Goal: Task Accomplishment & Management: Use online tool/utility

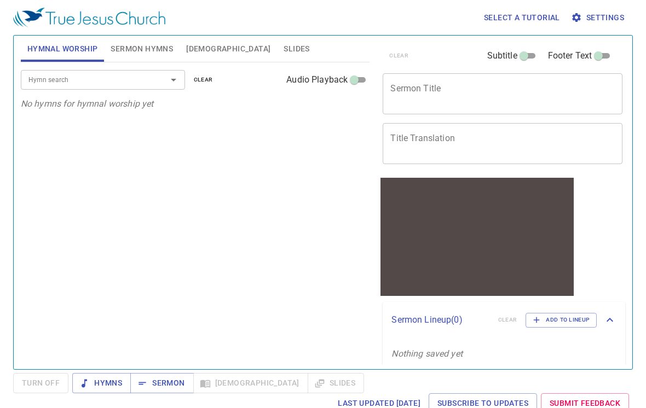
click at [474, 103] on textarea "Sermon Title" at bounding box center [502, 93] width 224 height 21
type textarea "利未記 21"
click at [140, 50] on span "Sermon Hymns" at bounding box center [142, 49] width 62 height 14
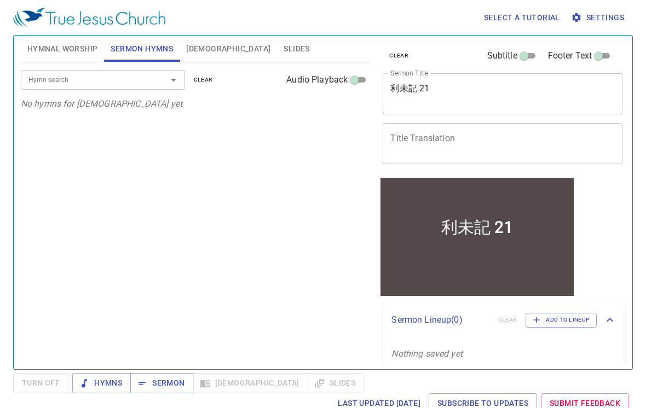
click at [86, 84] on input "Hymn search" at bounding box center [86, 79] width 125 height 13
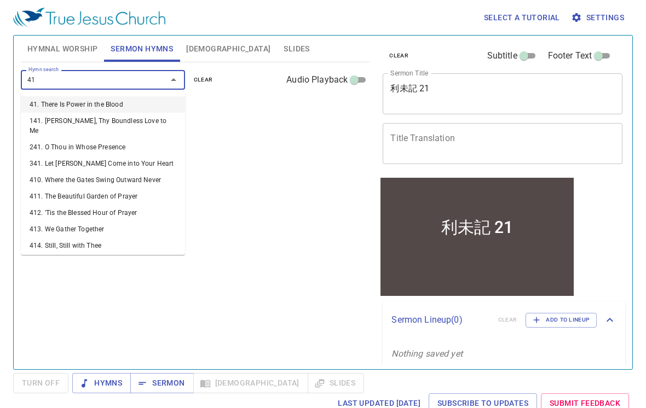
type input "415"
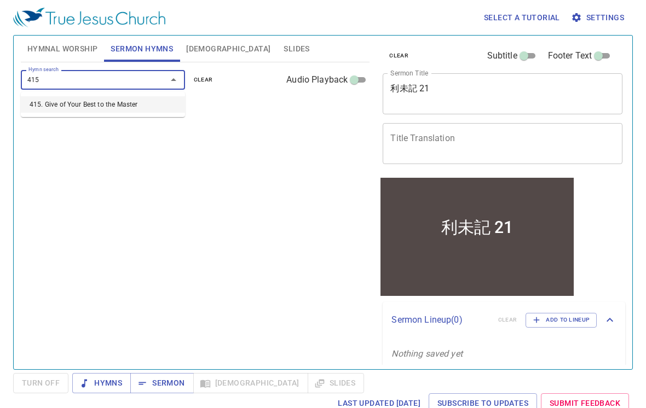
click at [103, 106] on li "415. Give of Your Best to the Master" at bounding box center [103, 104] width 164 height 16
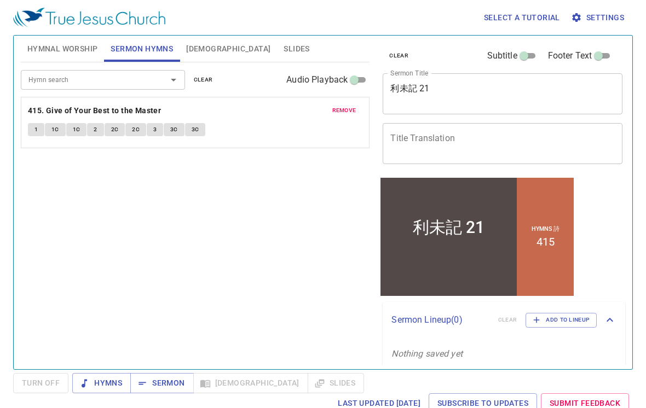
click at [602, 15] on span "Settings" at bounding box center [598, 18] width 51 height 14
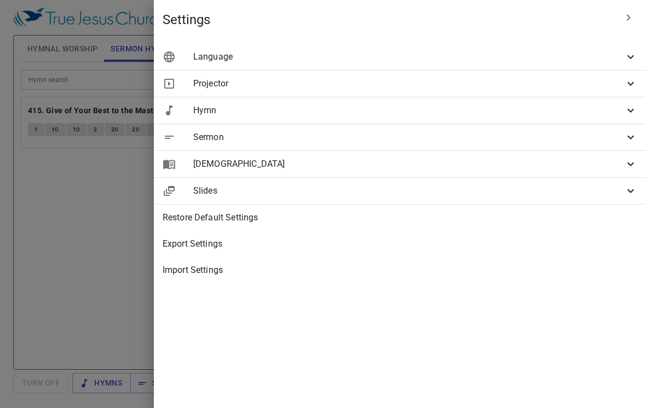
click at [417, 86] on span "Projector" at bounding box center [408, 83] width 431 height 13
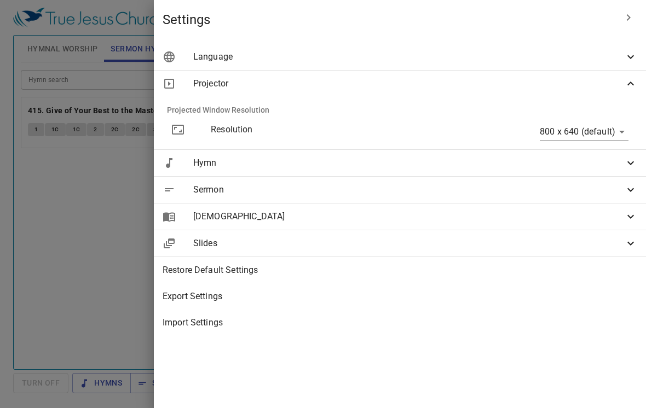
click at [576, 135] on body "Select a tutorial Settings Hymnal Worship Sermon Hymns [DEMOGRAPHIC_DATA] Slide…" at bounding box center [323, 204] width 646 height 408
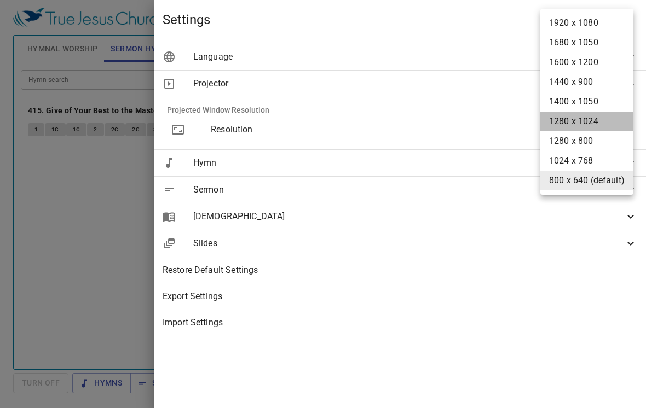
click at [579, 123] on li "1280 x 1024" at bounding box center [586, 122] width 93 height 20
type input "1280 x 1024"
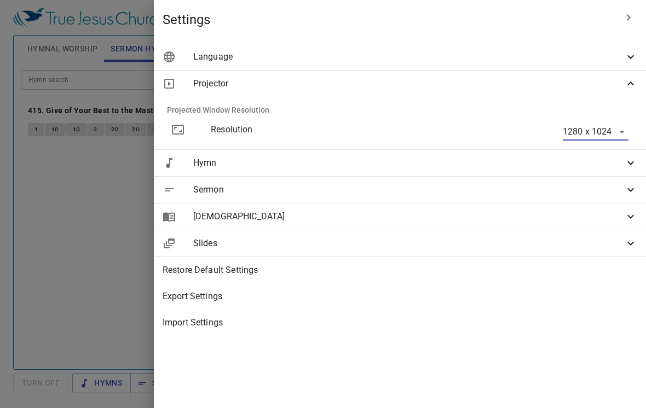
click at [419, 159] on span "Hymn" at bounding box center [408, 163] width 431 height 13
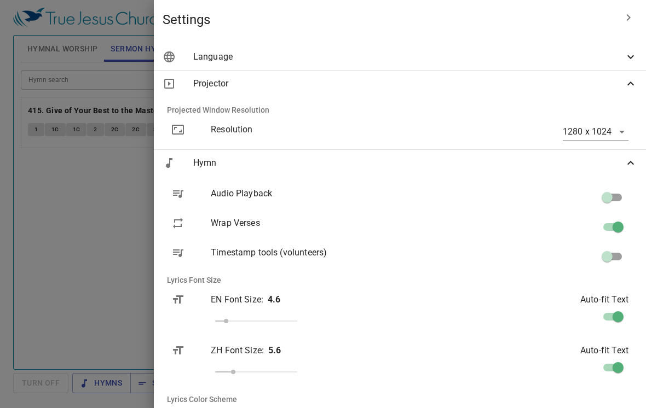
click at [241, 277] on div at bounding box center [323, 204] width 646 height 408
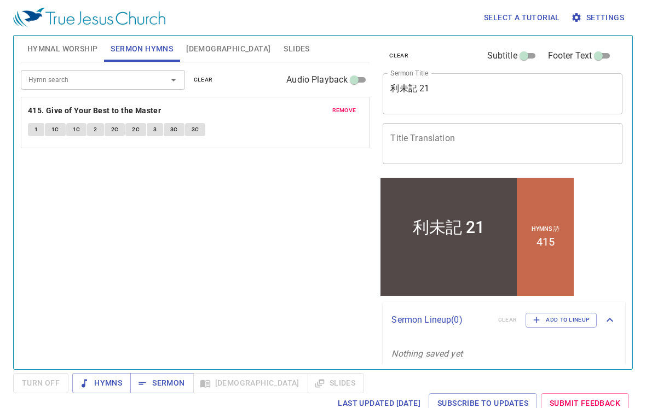
click at [618, 18] on span "Settings" at bounding box center [598, 18] width 51 height 14
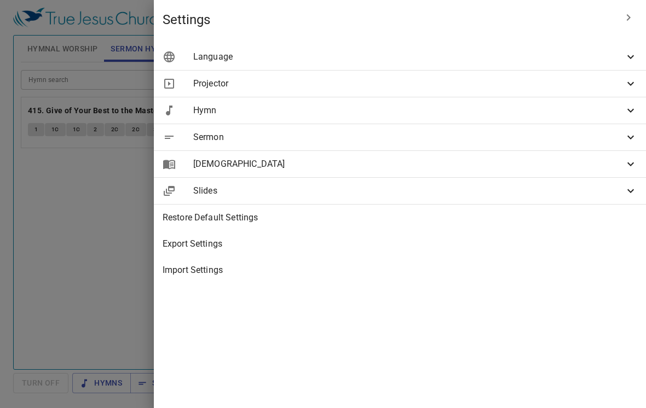
click at [391, 138] on span "Sermon" at bounding box center [408, 137] width 431 height 13
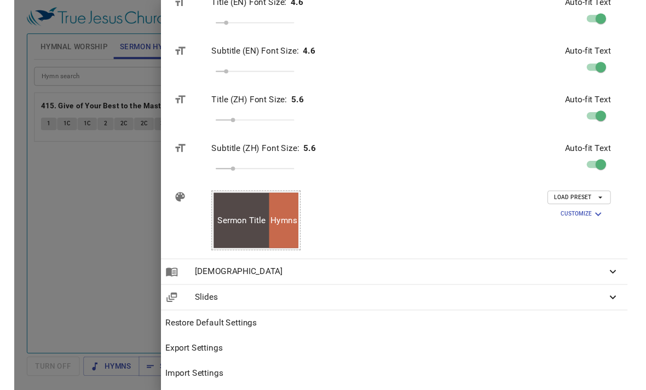
scroll to position [228, 4]
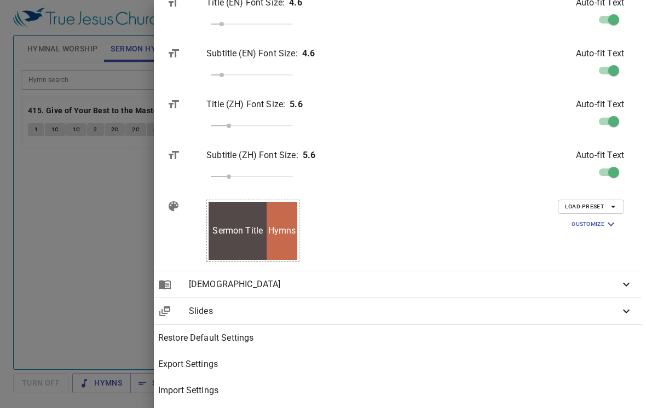
click at [577, 206] on span "Load Preset" at bounding box center [591, 207] width 52 height 10
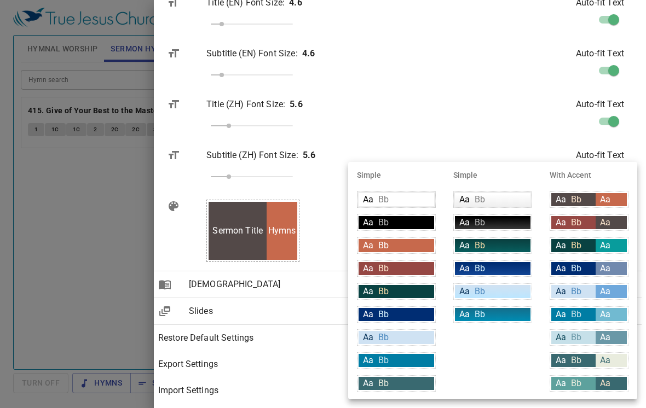
click at [576, 314] on span "Bb" at bounding box center [576, 314] width 10 height 10
type input "#007DA4"
type input "#c6e0e9"
type input "#71bad1"
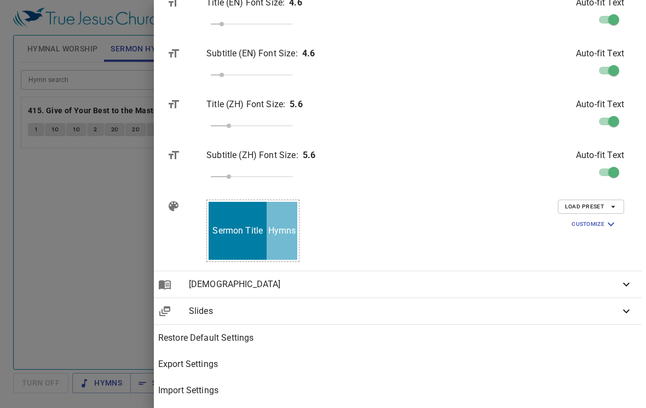
click at [253, 246] on div at bounding box center [323, 204] width 646 height 408
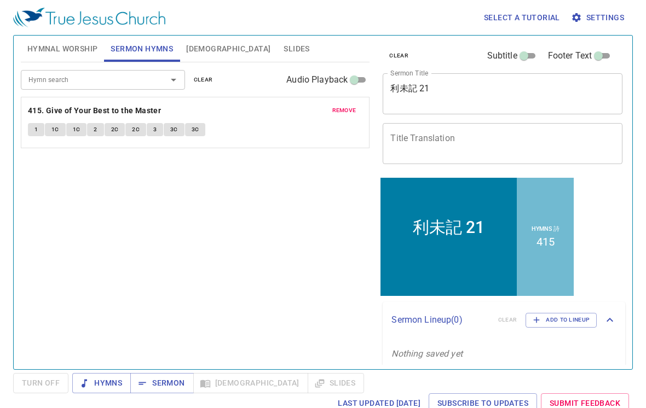
click at [74, 107] on b "415. Give of Your Best to the Master" at bounding box center [94, 111] width 133 height 14
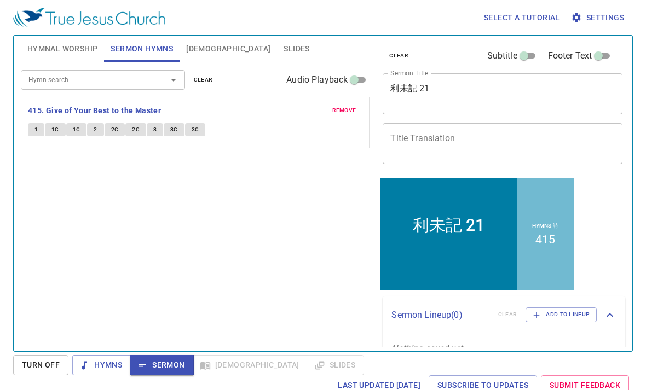
click at [194, 52] on span "[DEMOGRAPHIC_DATA]" at bounding box center [228, 49] width 84 height 14
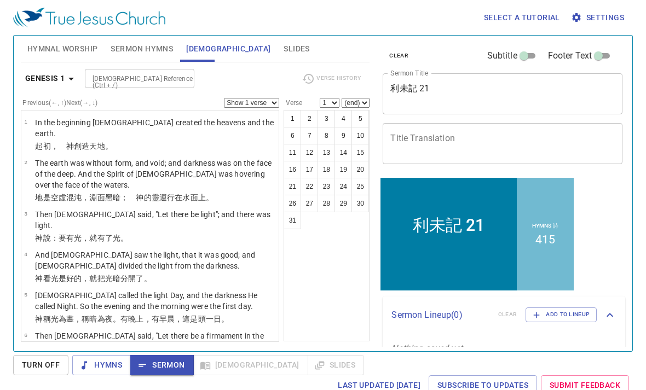
click at [43, 71] on button "Genesis 1" at bounding box center [52, 78] width 62 height 20
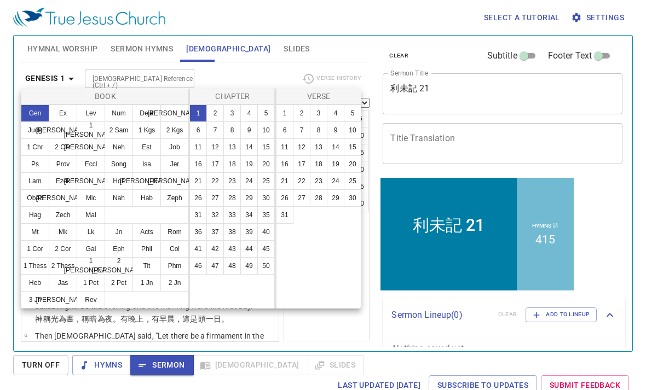
click at [95, 110] on button "Lev" at bounding box center [91, 114] width 28 height 18
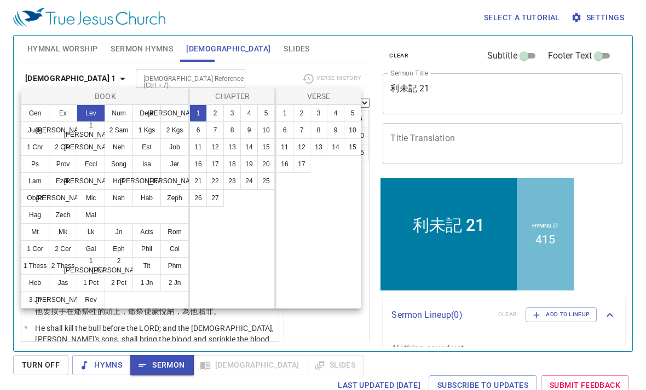
click at [200, 183] on button "21" at bounding box center [198, 181] width 18 height 18
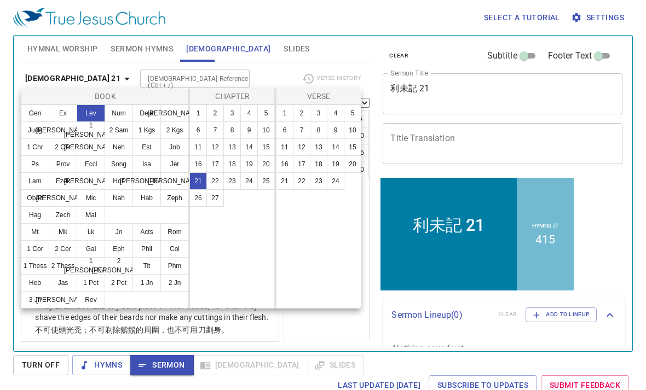
click at [285, 114] on button "1" at bounding box center [285, 114] width 18 height 18
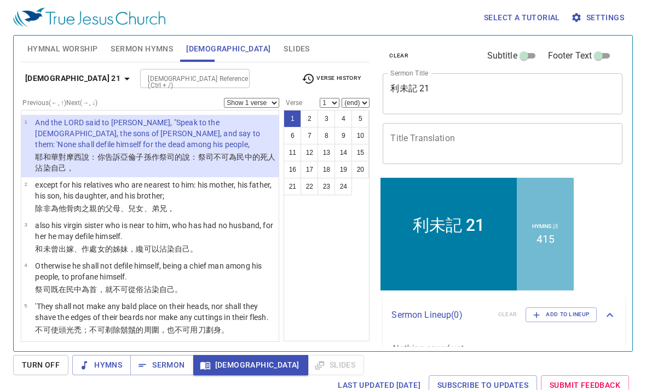
click at [612, 19] on span "Settings" at bounding box center [598, 18] width 51 height 14
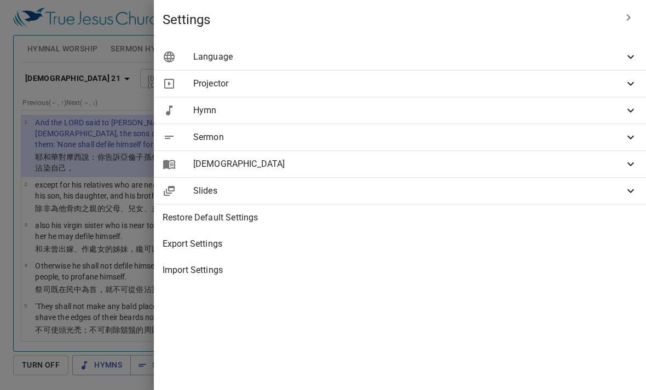
click at [443, 165] on span "[DEMOGRAPHIC_DATA]" at bounding box center [408, 164] width 431 height 13
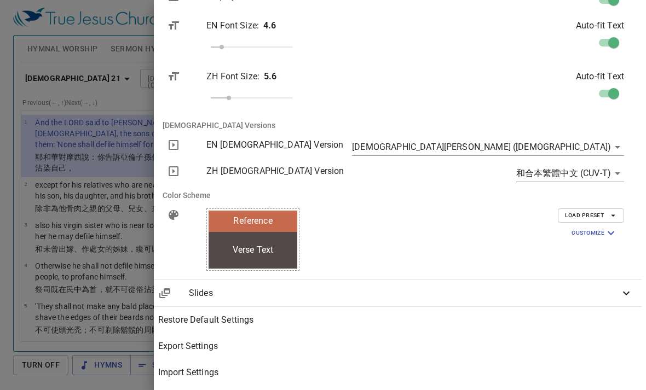
scroll to position [214, 4]
click at [584, 238] on span "Customize" at bounding box center [594, 233] width 46 height 13
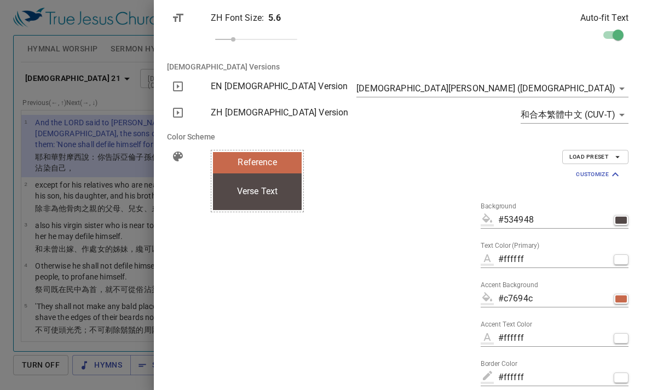
scroll to position [270, 0]
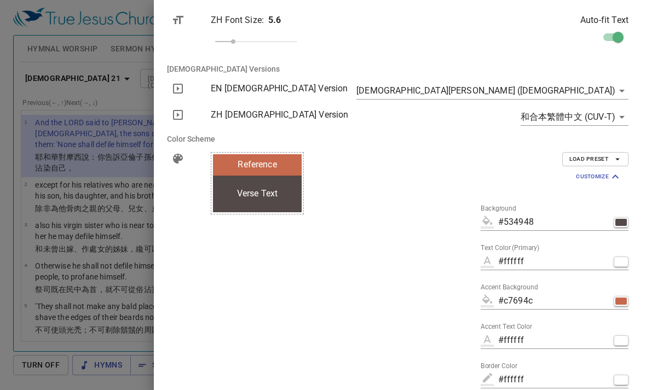
click at [585, 161] on span "Load Preset" at bounding box center [595, 159] width 52 height 10
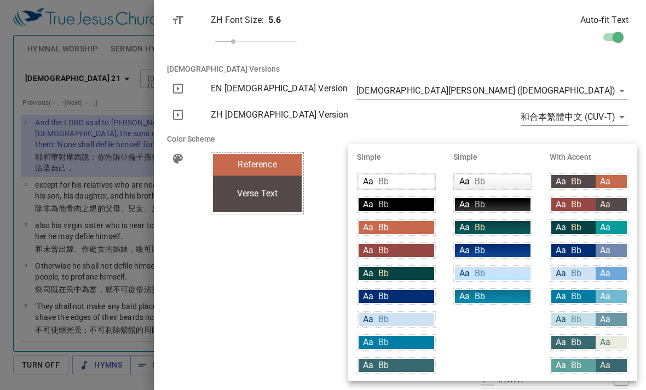
click at [570, 299] on div "Aa Bb" at bounding box center [573, 296] width 44 height 13
type input "#007DA4"
type input "#71bad1"
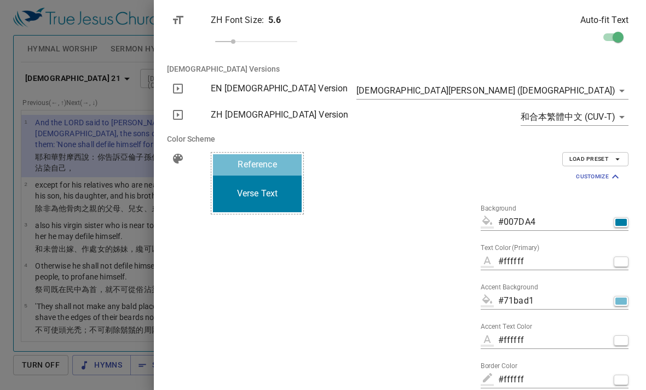
click at [254, 26] on div at bounding box center [323, 195] width 646 height 390
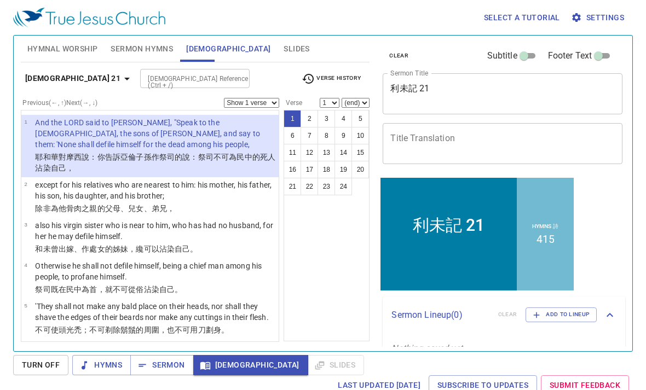
click at [602, 21] on span "Settings" at bounding box center [598, 18] width 51 height 14
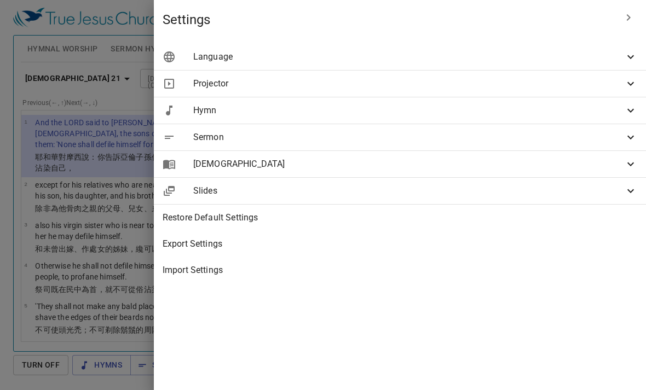
click at [437, 167] on span "[DEMOGRAPHIC_DATA]" at bounding box center [408, 164] width 431 height 13
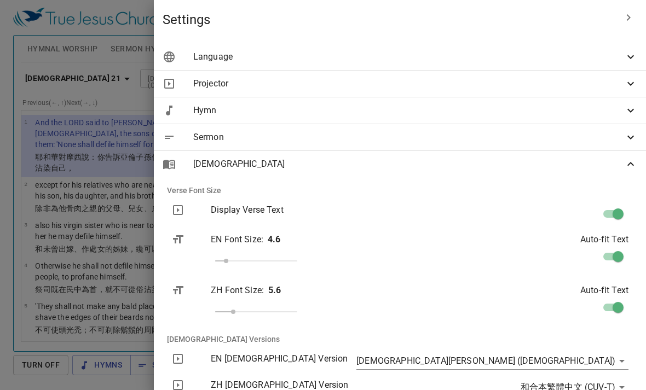
click at [616, 213] on input "checkbox" at bounding box center [618, 216] width 62 height 21
click at [612, 215] on input "checkbox" at bounding box center [607, 216] width 62 height 21
checkbox input "true"
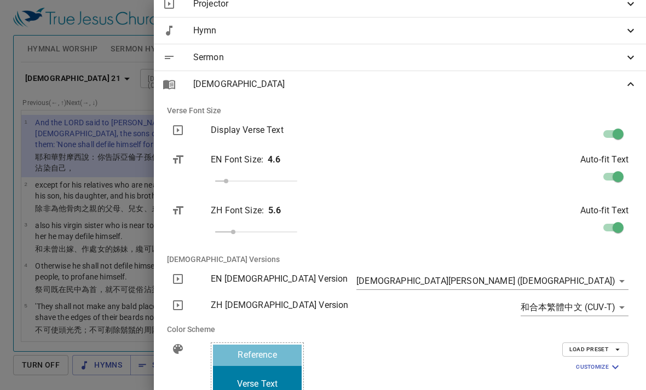
scroll to position [79, 0]
click at [255, 107] on div at bounding box center [323, 195] width 646 height 390
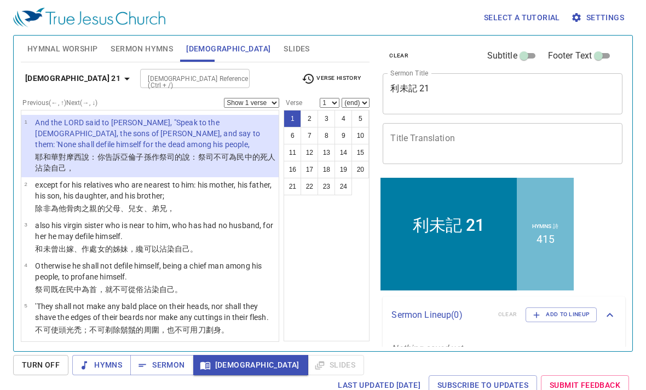
click at [249, 102] on select "Show 1 verse Show 2 verses Show 3 verses Show 4 verses Show 5 verses" at bounding box center [251, 103] width 55 height 10
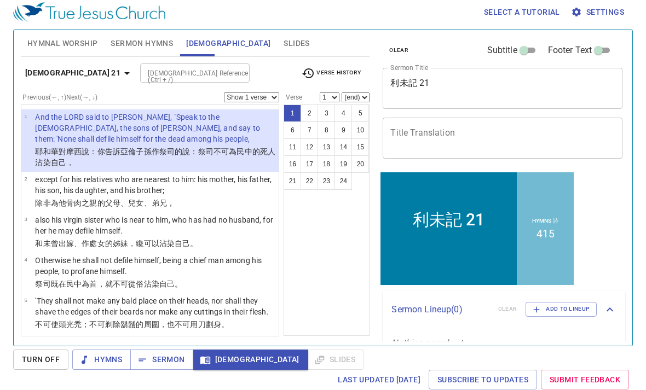
scroll to position [0, 0]
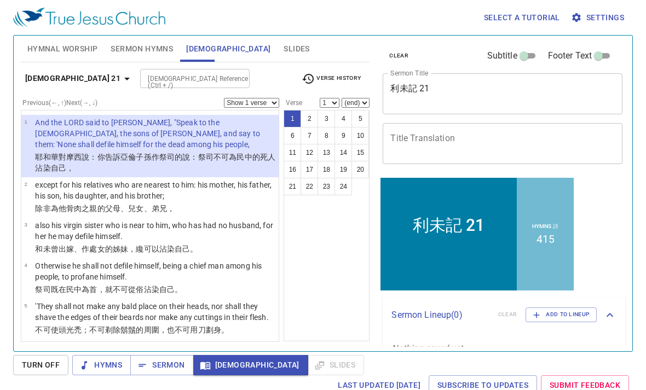
click at [606, 19] on span "Settings" at bounding box center [598, 18] width 51 height 14
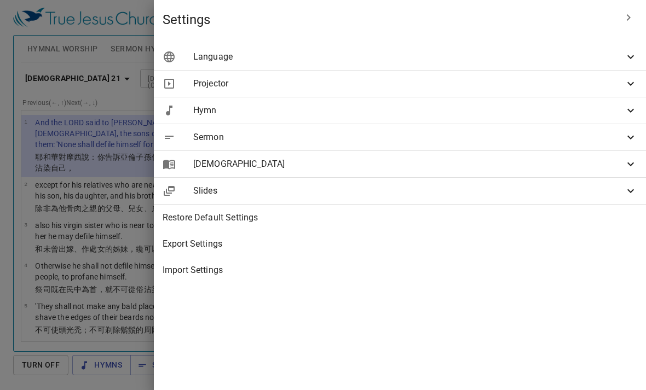
click at [471, 167] on span "[DEMOGRAPHIC_DATA]" at bounding box center [408, 164] width 431 height 13
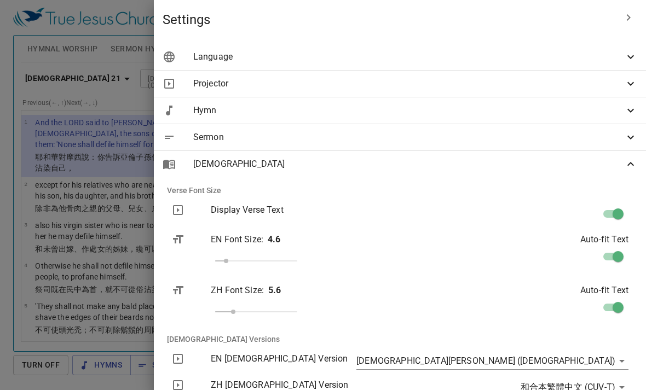
click at [616, 212] on input "checkbox" at bounding box center [618, 216] width 62 height 21
checkbox input "false"
click at [285, 31] on div at bounding box center [323, 195] width 646 height 390
